Goal: Find specific page/section: Find specific page/section

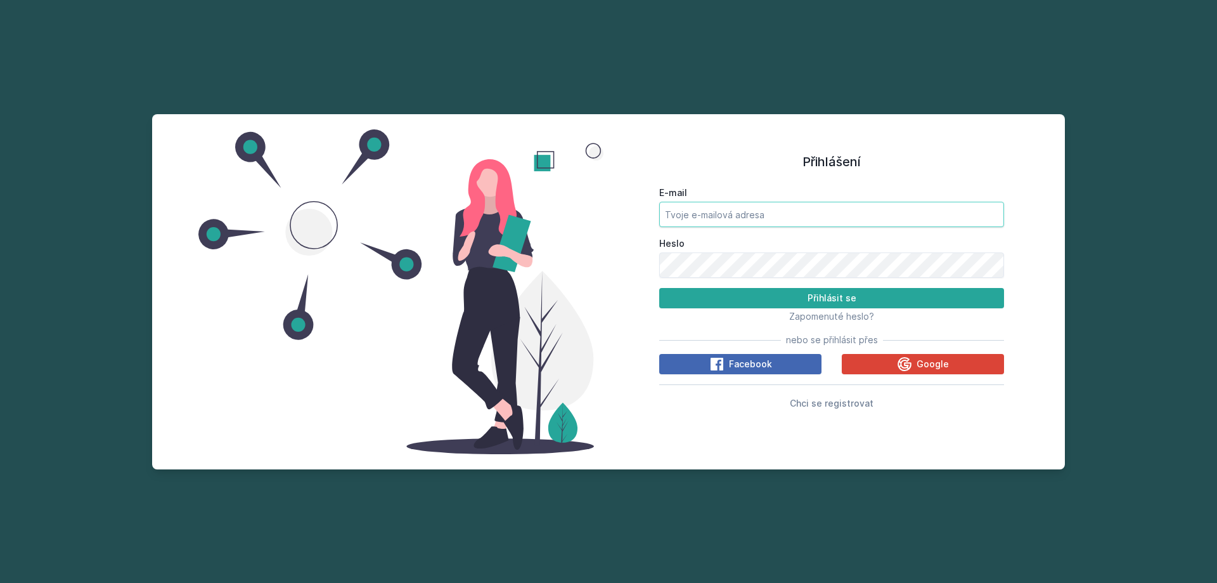
click at [716, 221] on input "E-mail" at bounding box center [831, 214] width 345 height 25
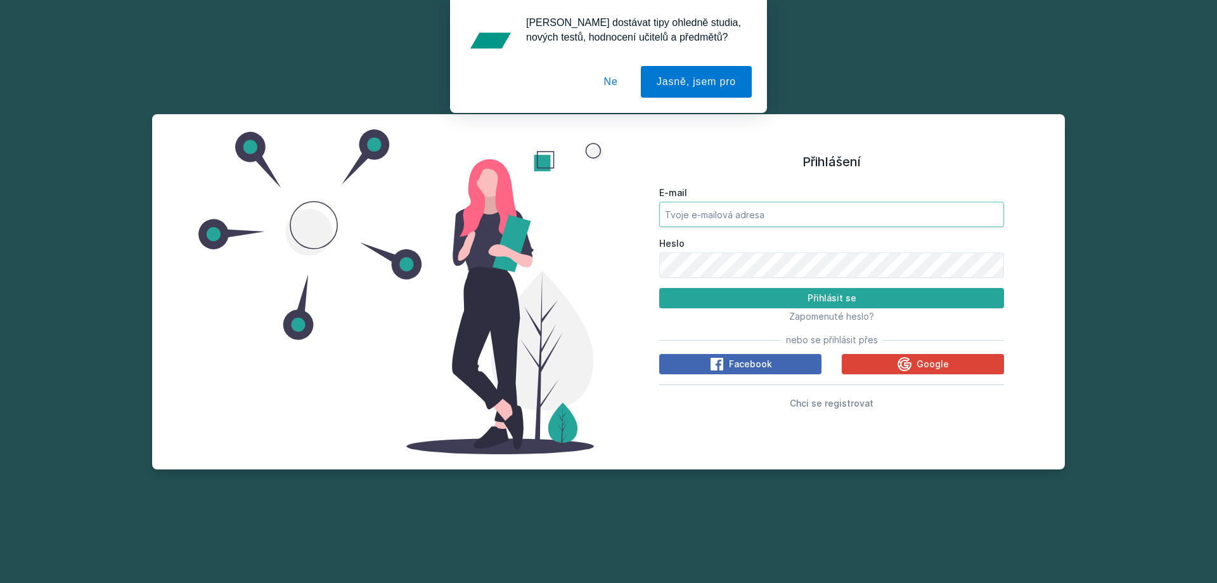
type input "[EMAIL_ADDRESS][DOMAIN_NAME]"
click at [659, 288] on button "Přihlásit se" at bounding box center [831, 298] width 345 height 20
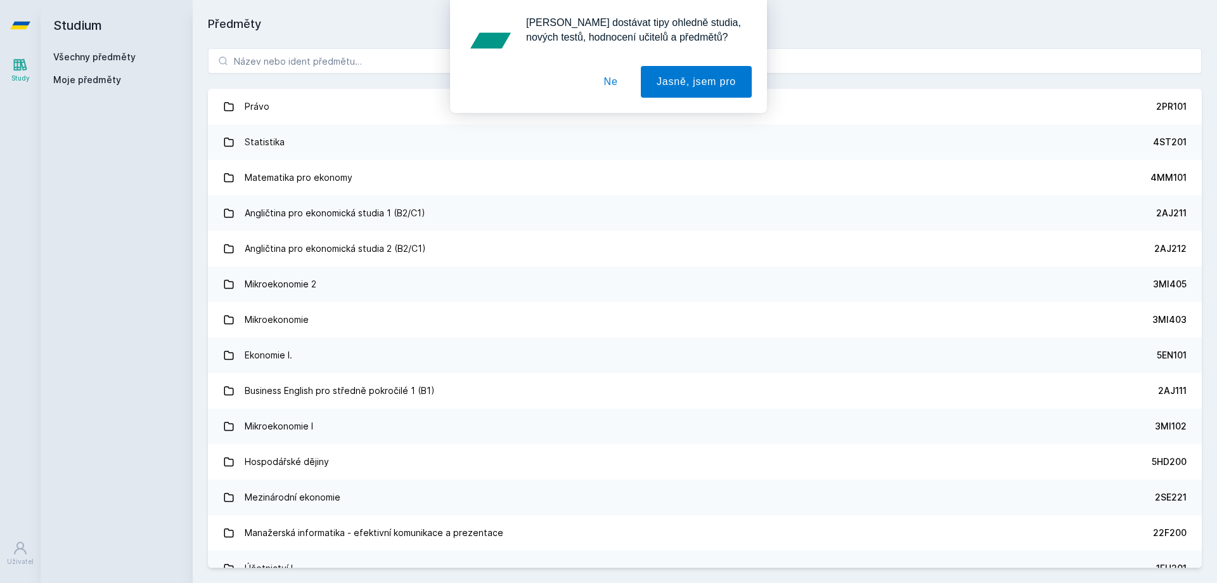
click at [274, 71] on div "[PERSON_NAME] dostávat tipy ohledně studia, nových testů, hodnocení učitelů a p…" at bounding box center [608, 56] width 1217 height 113
click at [275, 61] on div "[PERSON_NAME] dostávat tipy ohledně studia, nových testů, hodnocení učitelů a p…" at bounding box center [608, 56] width 1217 height 113
click at [621, 96] on button "Ne" at bounding box center [611, 82] width 46 height 32
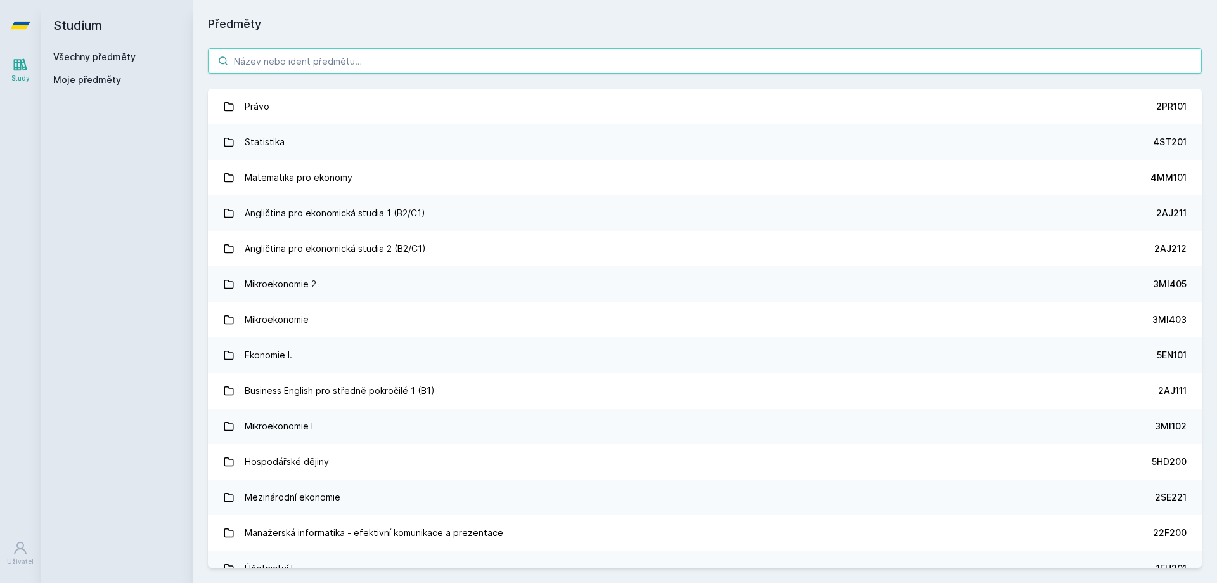
click at [341, 55] on input "search" at bounding box center [705, 60] width 994 height 25
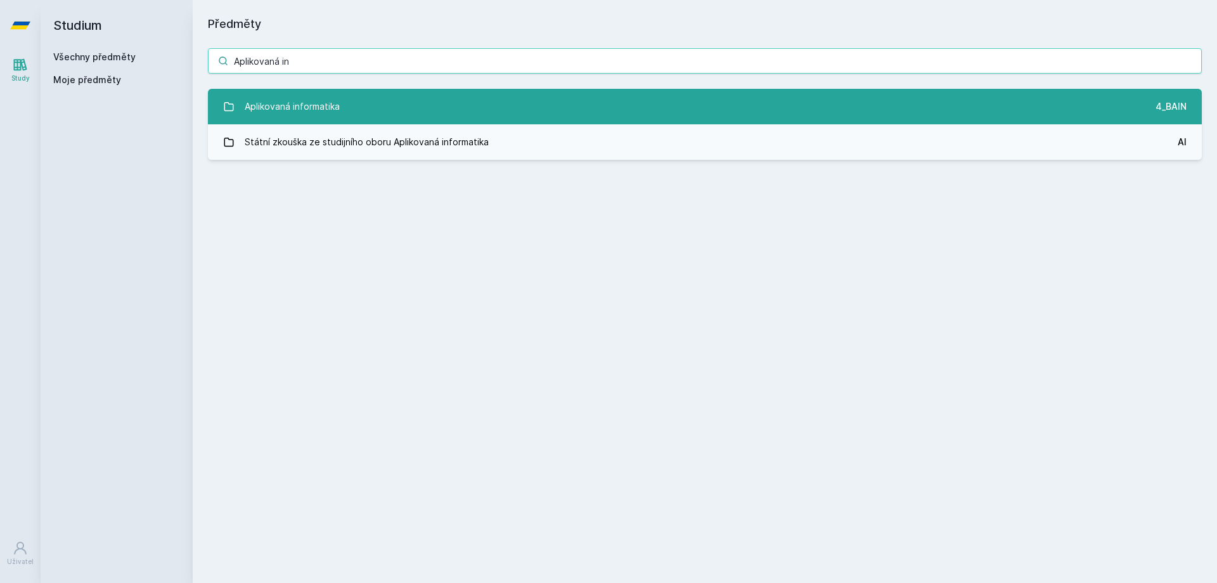
type input "Aplikovaná in"
click at [271, 93] on link "Aplikovaná informatika 4_BAIN" at bounding box center [705, 107] width 994 height 36
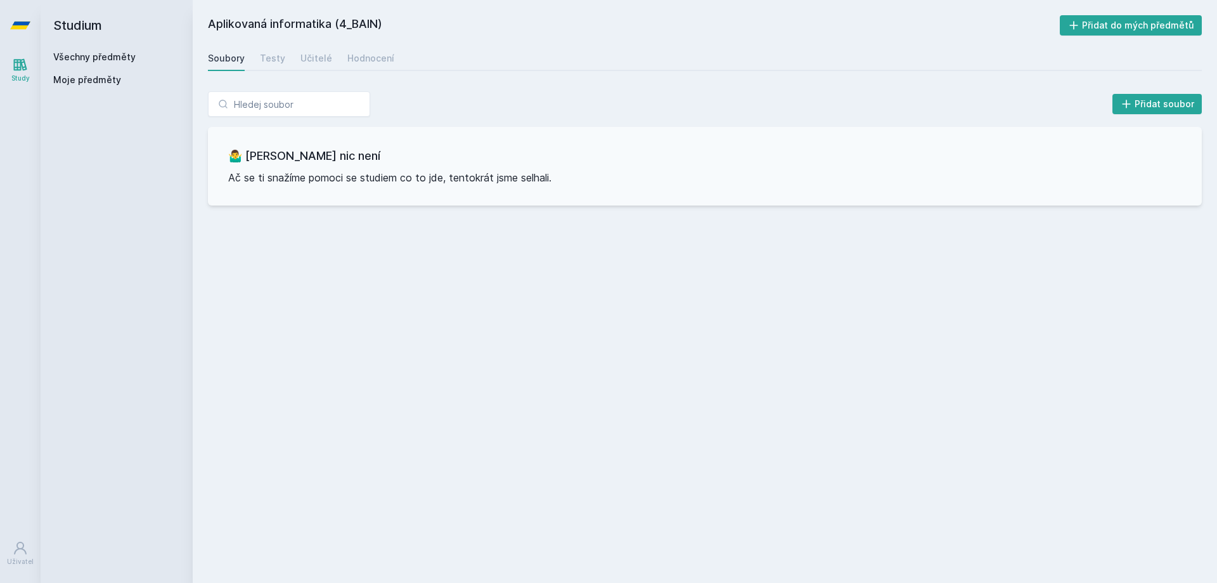
drag, startPoint x: 338, startPoint y: 25, endPoint x: 376, endPoint y: 20, distance: 38.4
click at [376, 20] on h2 "Aplikovaná informatika (4_BAIN)" at bounding box center [634, 25] width 852 height 20
copy h2 "4_BAIN"
